Goal: Information Seeking & Learning: Check status

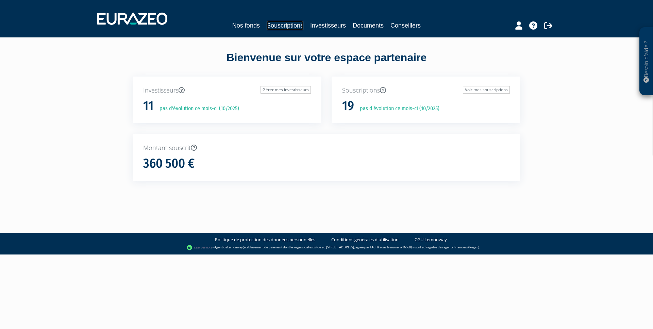
click at [289, 24] on link "Souscriptions" at bounding box center [285, 26] width 37 height 10
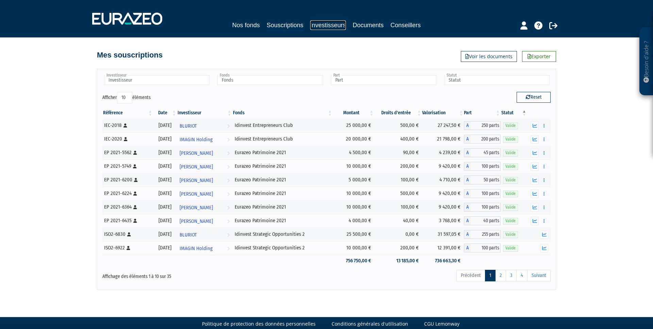
click at [332, 23] on link "Investisseurs" at bounding box center [328, 25] width 36 height 10
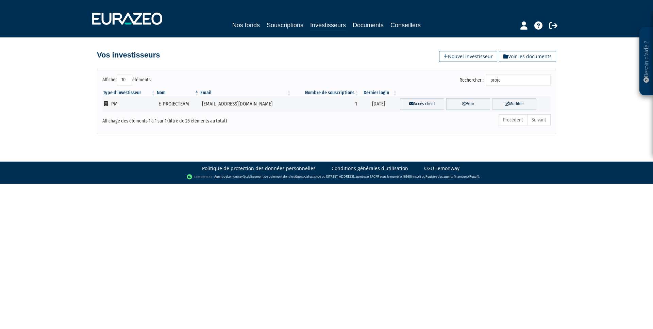
click at [497, 80] on input "proje" at bounding box center [518, 80] width 65 height 12
type input "elvire"
click at [460, 103] on link "Voir" at bounding box center [465, 103] width 46 height 11
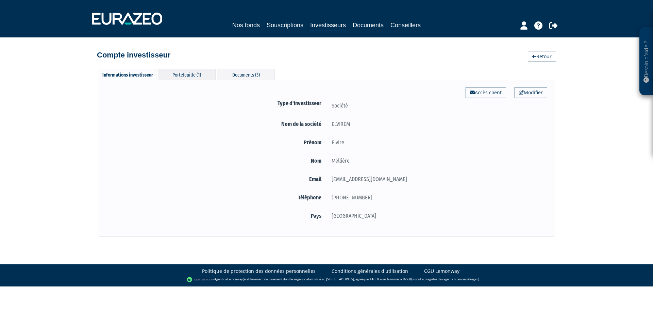
click at [187, 76] on div "Portefeuille (1)" at bounding box center [187, 74] width 58 height 11
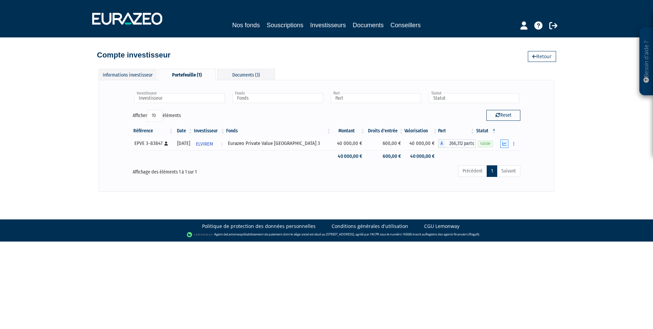
click at [506, 147] on button "button" at bounding box center [504, 143] width 8 height 9
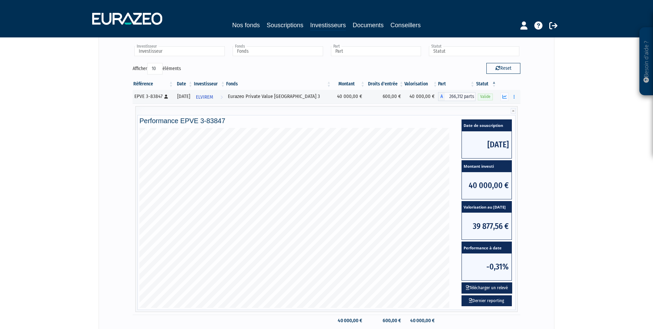
scroll to position [65, 0]
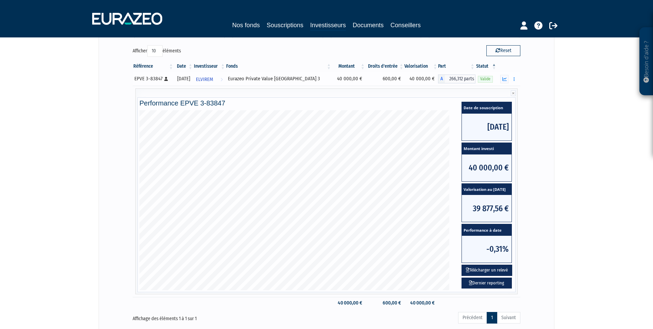
click at [140, 78] on div "EPVE 3-83847 [Français] Personne physique" at bounding box center [152, 78] width 37 height 7
copy div "EPVE 3-83847 [Français] Personne physique"
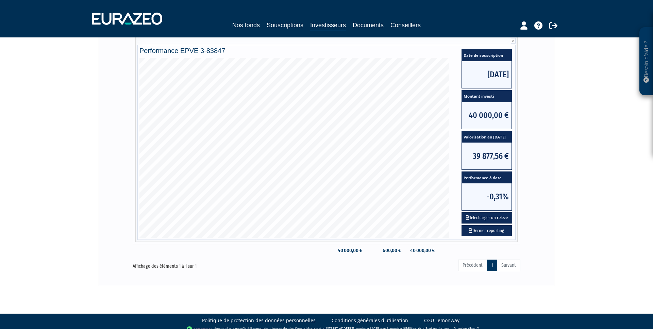
scroll to position [117, 0]
click at [492, 232] on link "Dernier reporting" at bounding box center [487, 230] width 50 height 11
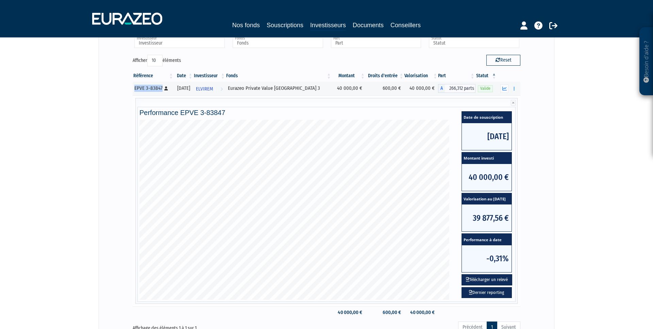
scroll to position [56, 0]
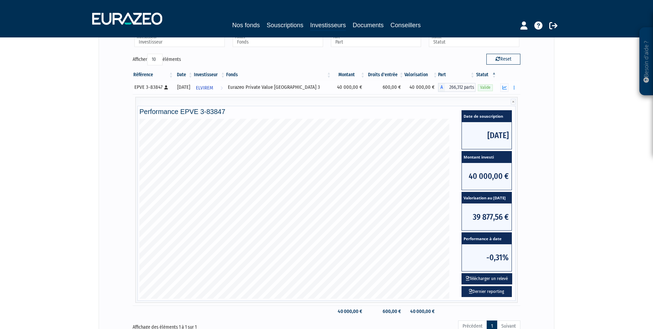
click at [277, 88] on div "Eurazeo Private Value [GEOGRAPHIC_DATA] 3" at bounding box center [278, 87] width 101 height 7
click at [277, 88] on div "Eurazeo Private Value Europe 3" at bounding box center [278, 87] width 101 height 7
click at [491, 278] on button "Télécharger un relevé" at bounding box center [487, 278] width 51 height 11
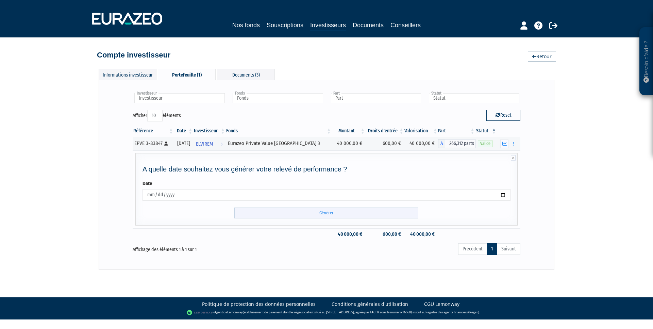
click at [343, 214] on input "Générer" at bounding box center [326, 212] width 184 height 11
click at [243, 77] on div "Documents (3)" at bounding box center [246, 74] width 58 height 11
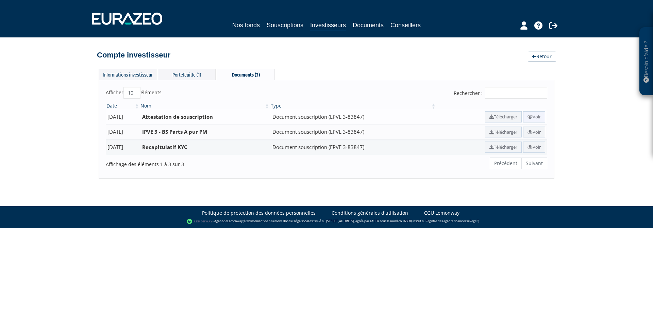
click at [534, 115] on link "Voir" at bounding box center [534, 116] width 22 height 11
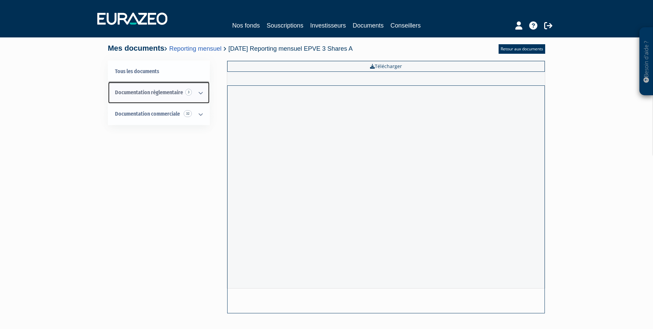
click at [168, 94] on span "Documentation règlementaire 3" at bounding box center [149, 92] width 68 height 6
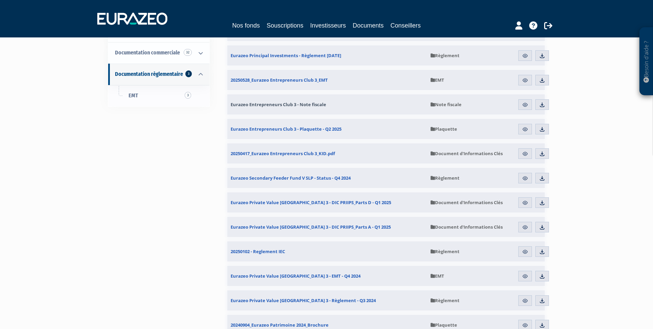
scroll to position [96, 0]
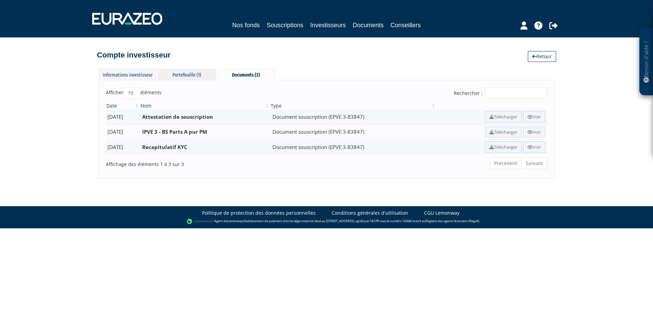
click at [193, 78] on div "Portefeuille (1)" at bounding box center [187, 74] width 58 height 11
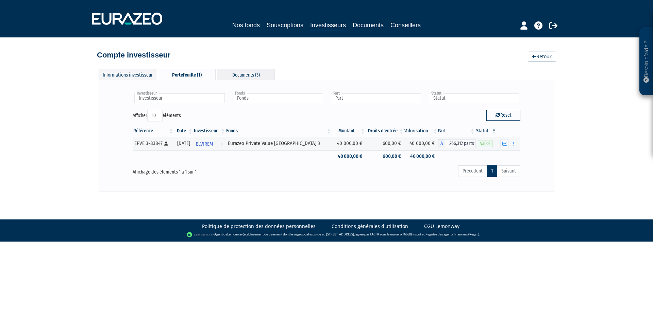
click at [264, 77] on div "Documents (3)" at bounding box center [246, 74] width 58 height 11
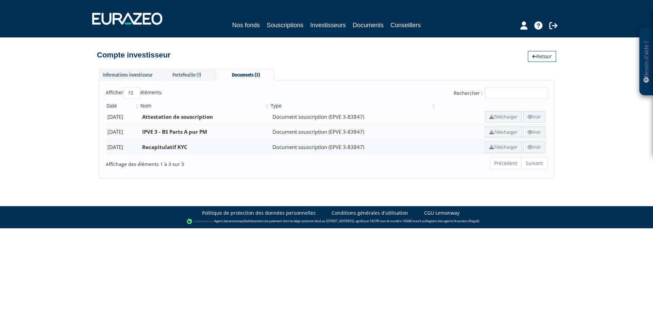
click at [529, 118] on icon at bounding box center [530, 117] width 5 height 4
